Goal: Navigation & Orientation: Find specific page/section

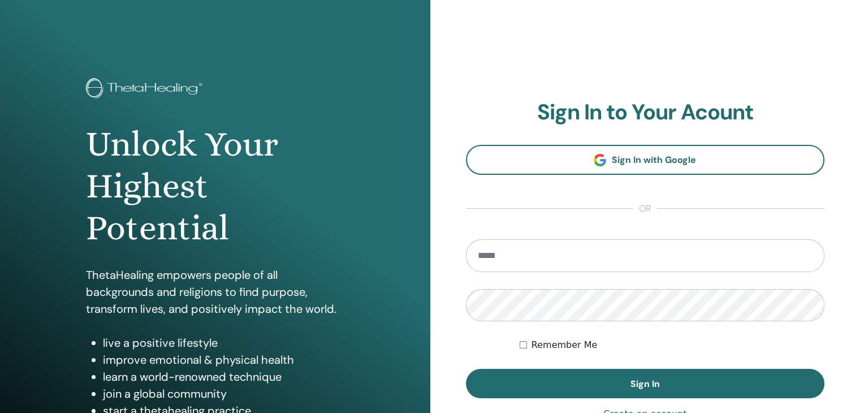
click at [536, 256] on input "email" at bounding box center [645, 255] width 359 height 33
type input "**********"
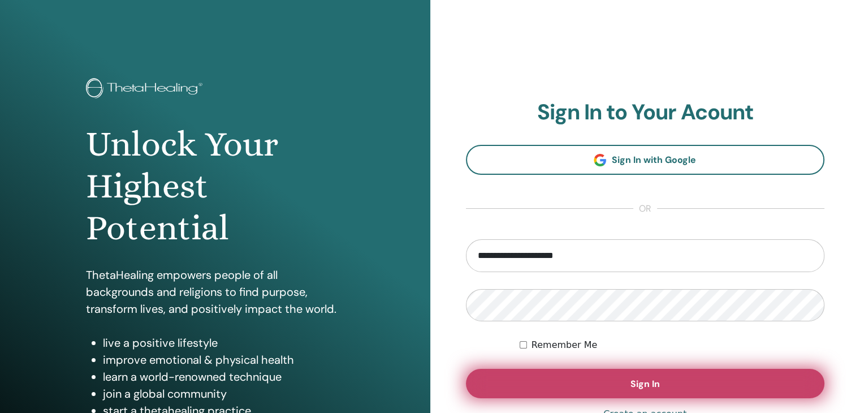
click at [519, 385] on button "Sign In" at bounding box center [645, 382] width 359 height 29
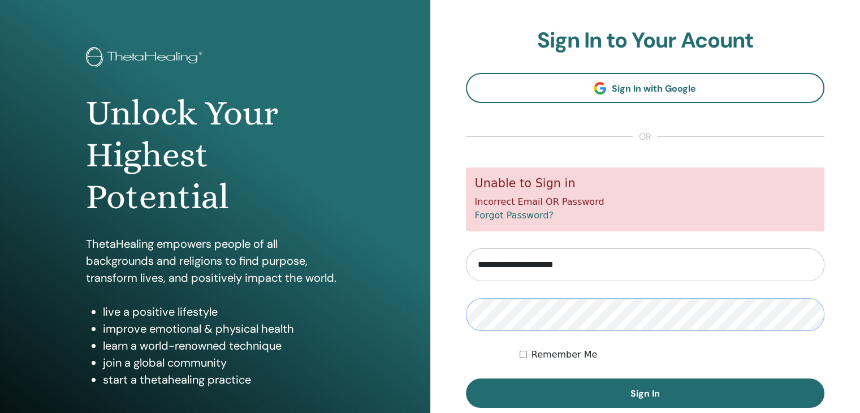
scroll to position [32, 0]
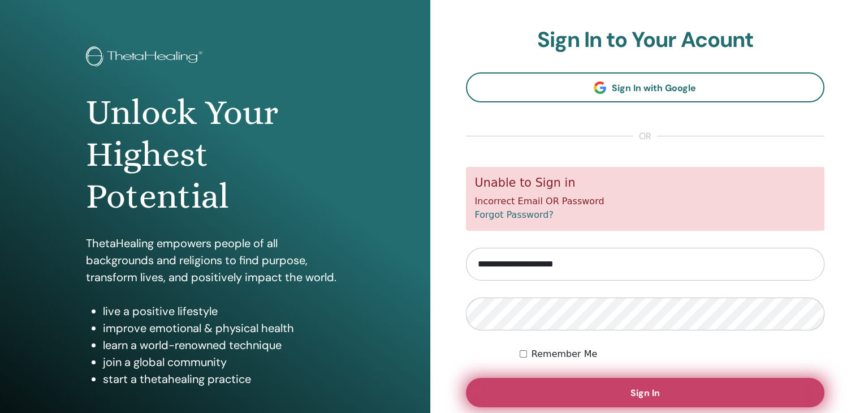
click at [607, 380] on button "Sign In" at bounding box center [645, 392] width 359 height 29
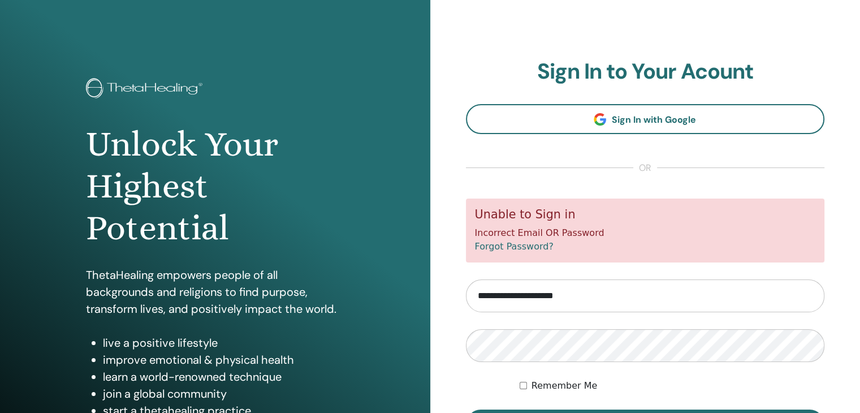
drag, startPoint x: 0, startPoint y: 0, endPoint x: 607, endPoint y: 380, distance: 716.0
click at [607, 380] on div "Remember Me" at bounding box center [671, 386] width 305 height 14
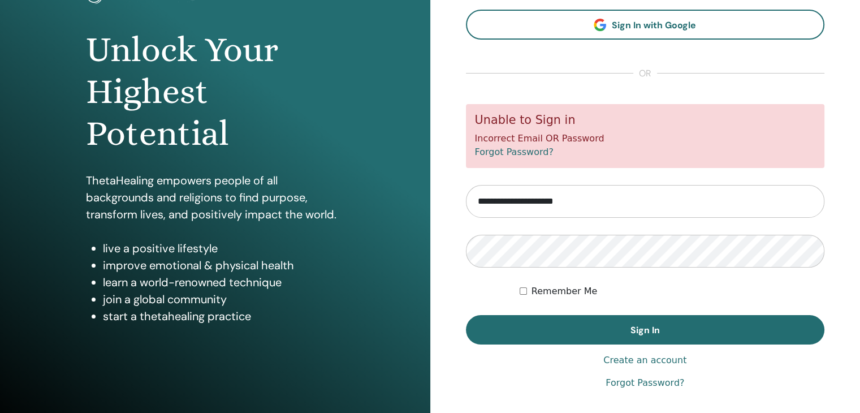
scroll to position [95, 0]
click at [618, 383] on link "Forgot Password?" at bounding box center [644, 382] width 79 height 14
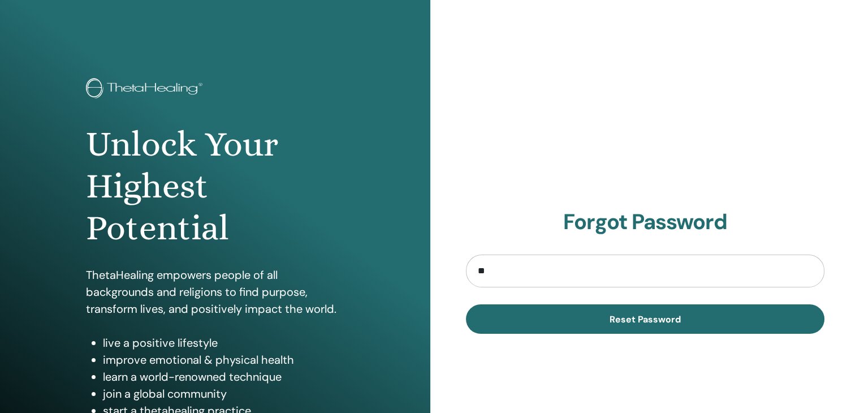
type input "**********"
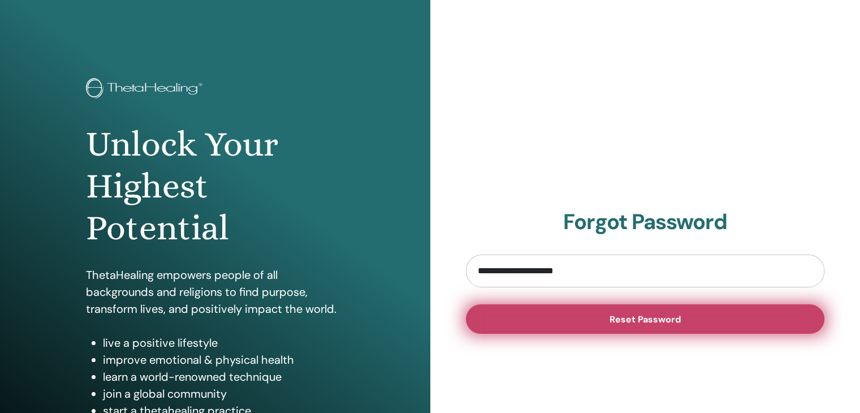
click at [583, 314] on button "Reset Password" at bounding box center [645, 318] width 359 height 29
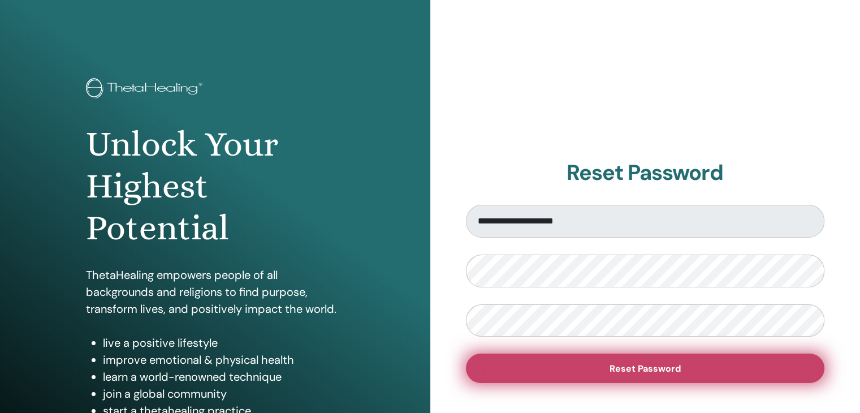
click at [546, 365] on button "Reset Password" at bounding box center [645, 367] width 359 height 29
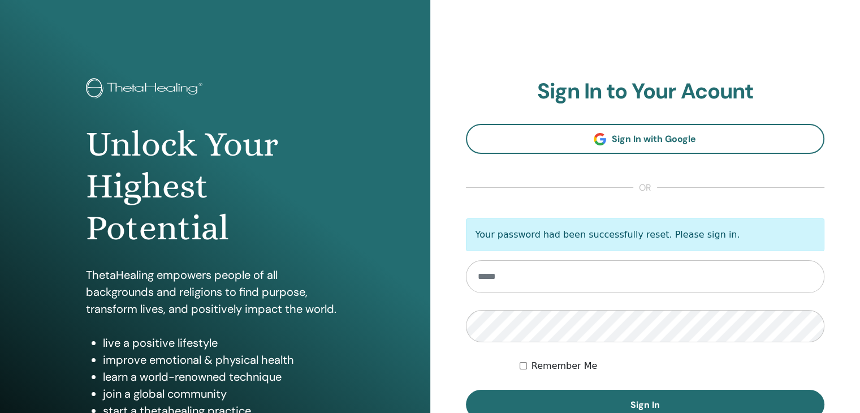
click at [538, 277] on input "email" at bounding box center [645, 276] width 359 height 33
type input "**********"
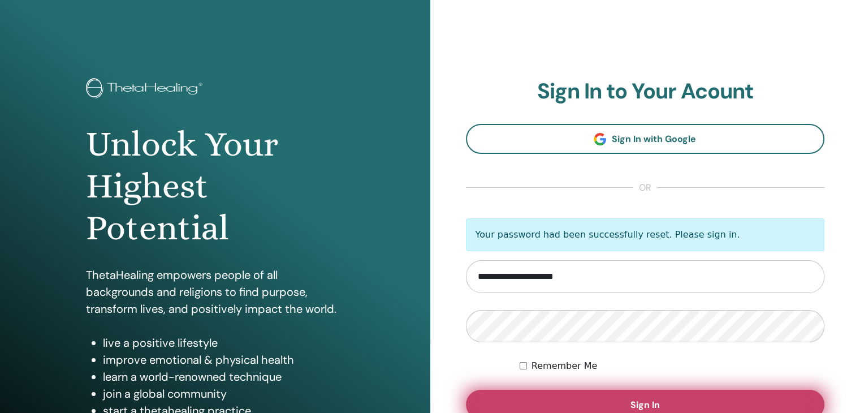
click at [545, 396] on button "Sign In" at bounding box center [645, 403] width 359 height 29
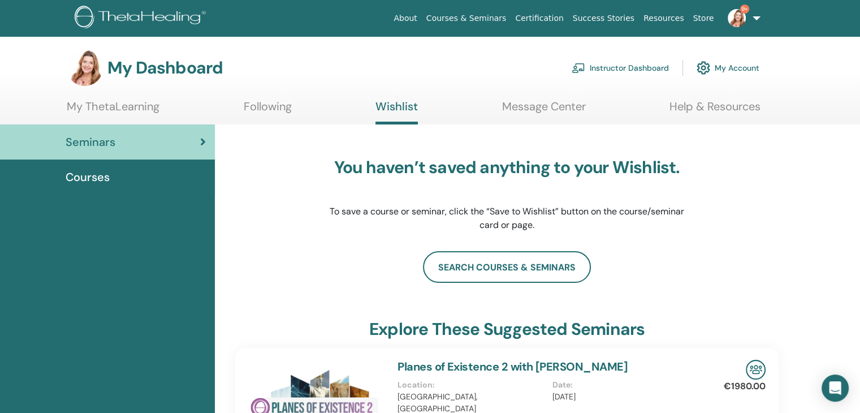
click at [749, 66] on link "My Account" at bounding box center [727, 67] width 63 height 25
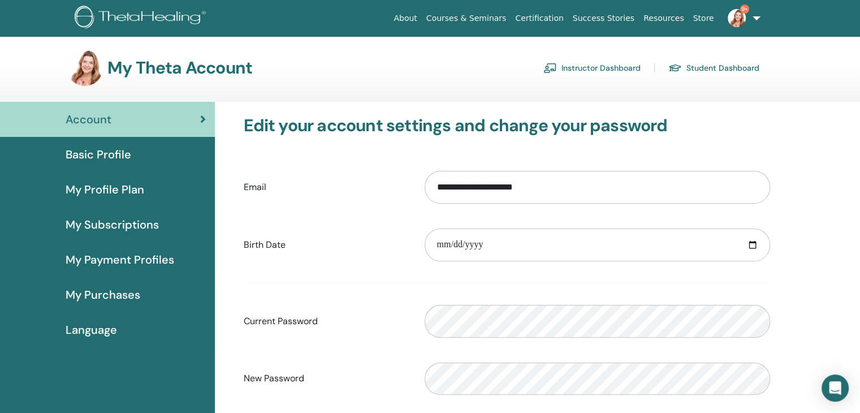
click at [596, 67] on link "Instructor Dashboard" at bounding box center [591, 68] width 97 height 18
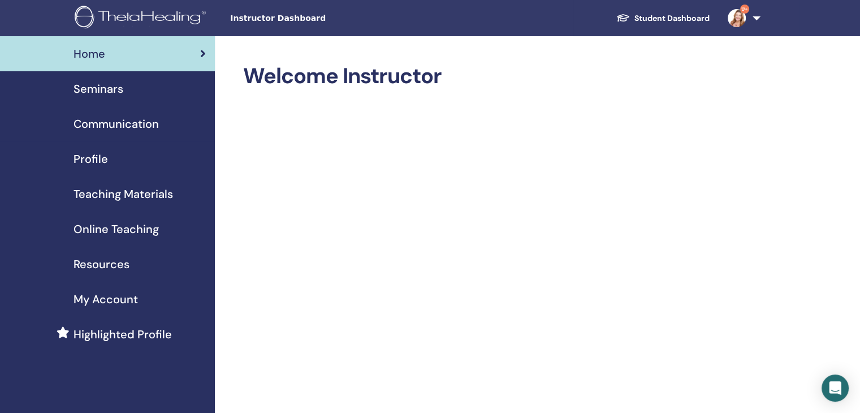
click at [102, 90] on span "Seminars" at bounding box center [98, 88] width 50 height 17
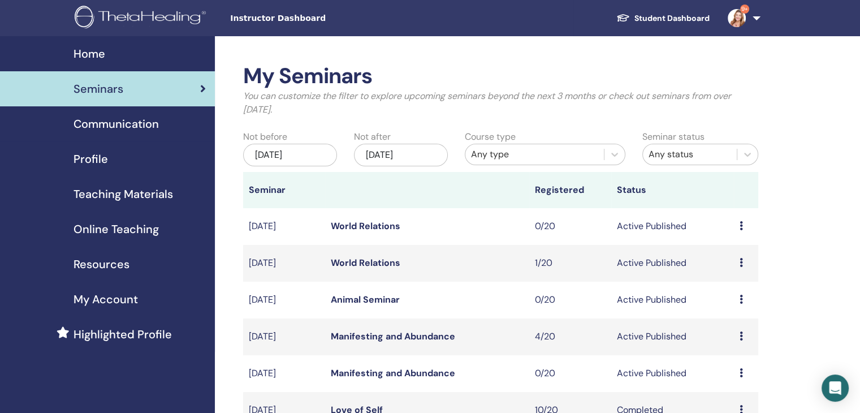
click at [695, 17] on link "Student Dashboard" at bounding box center [662, 18] width 111 height 21
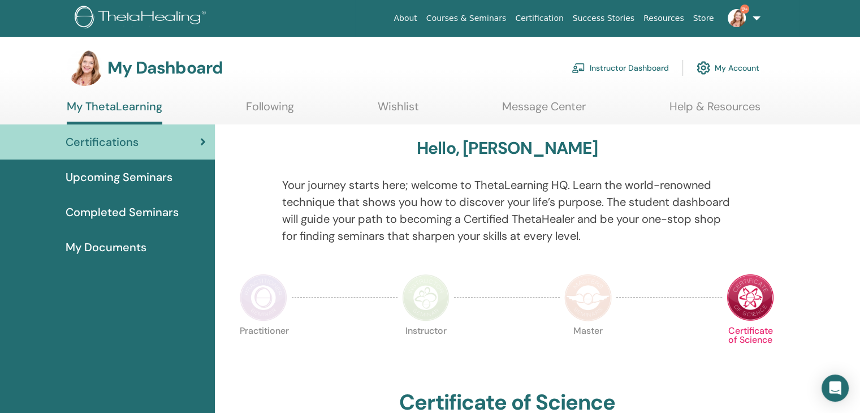
click at [131, 215] on span "Completed Seminars" at bounding box center [122, 211] width 113 height 17
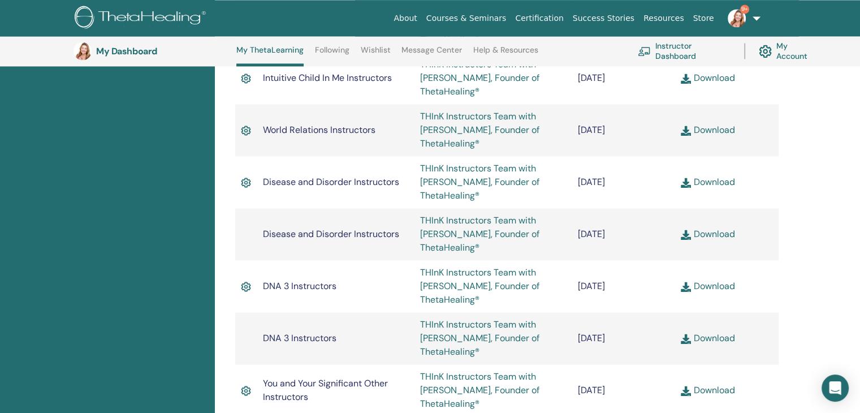
scroll to position [1662, 0]
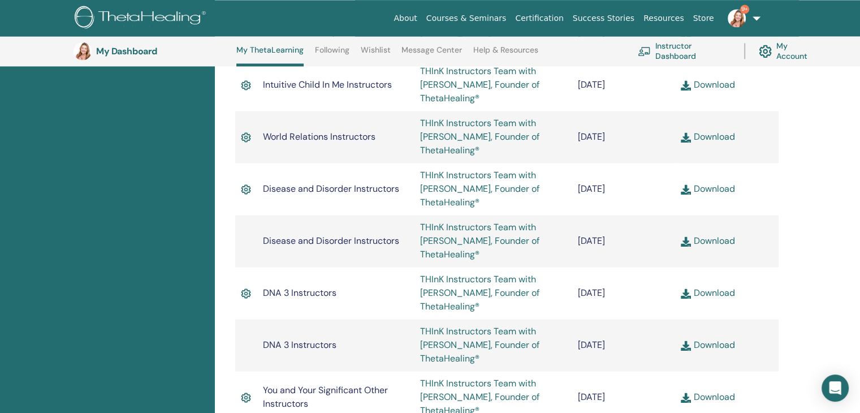
drag, startPoint x: 854, startPoint y: 245, endPoint x: 852, endPoint y: 207, distance: 38.5
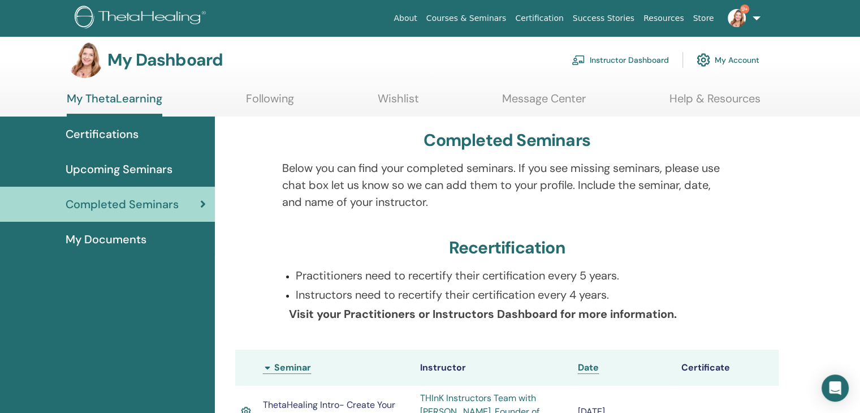
scroll to position [0, 0]
